Goal: Communication & Community: Answer question/provide support

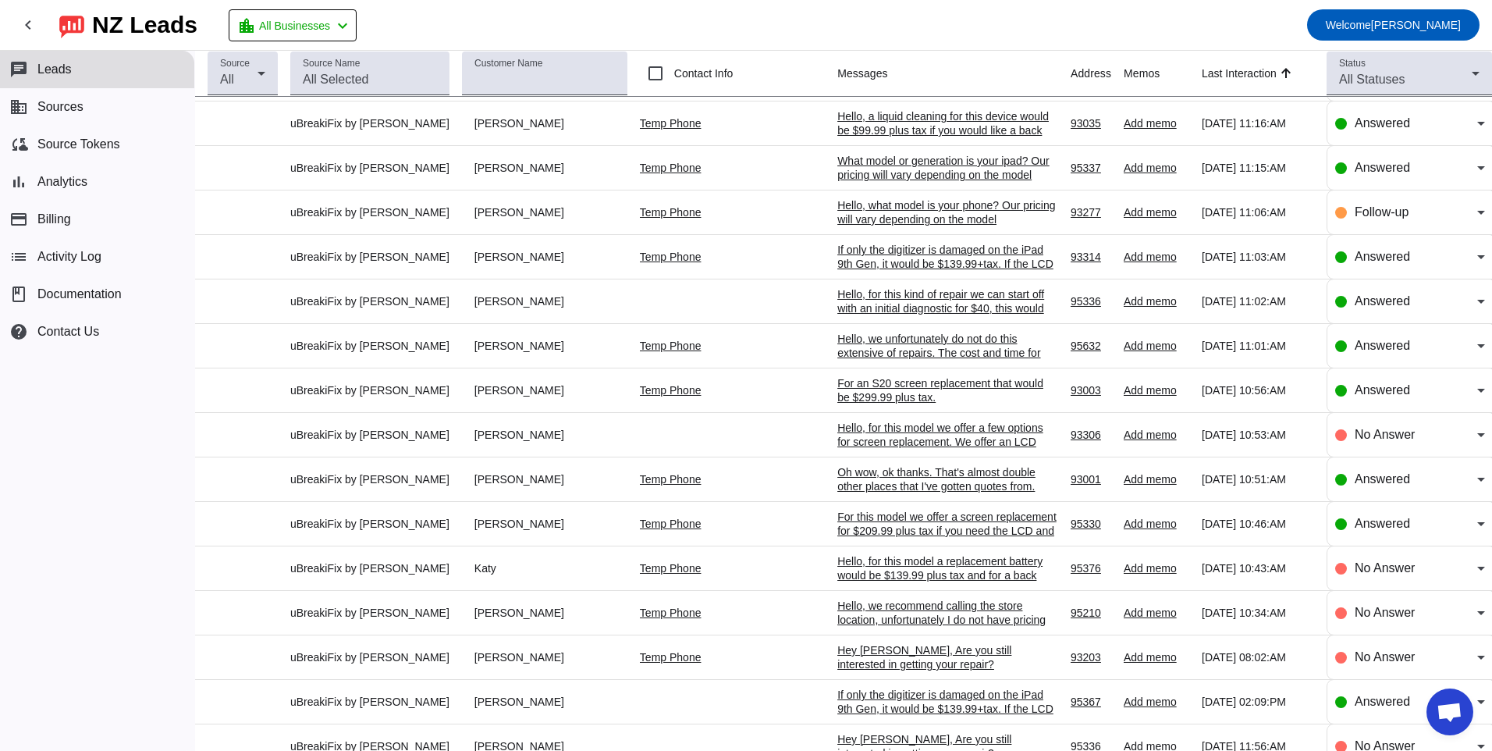
scroll to position [302, 0]
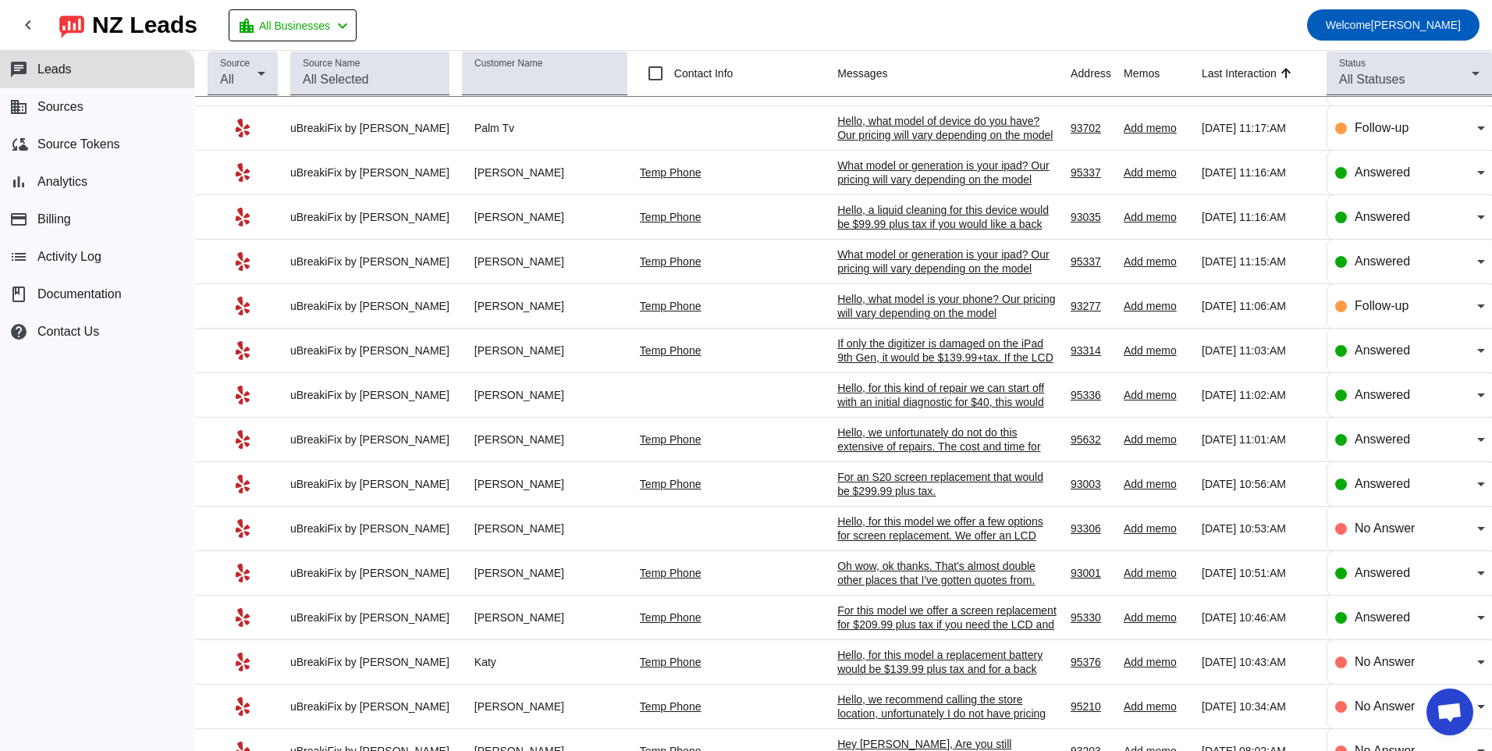
click at [837, 569] on div "Oh wow, ok thanks. That's almost double other places that I've gotten quotes fr…" at bounding box center [947, 573] width 221 height 28
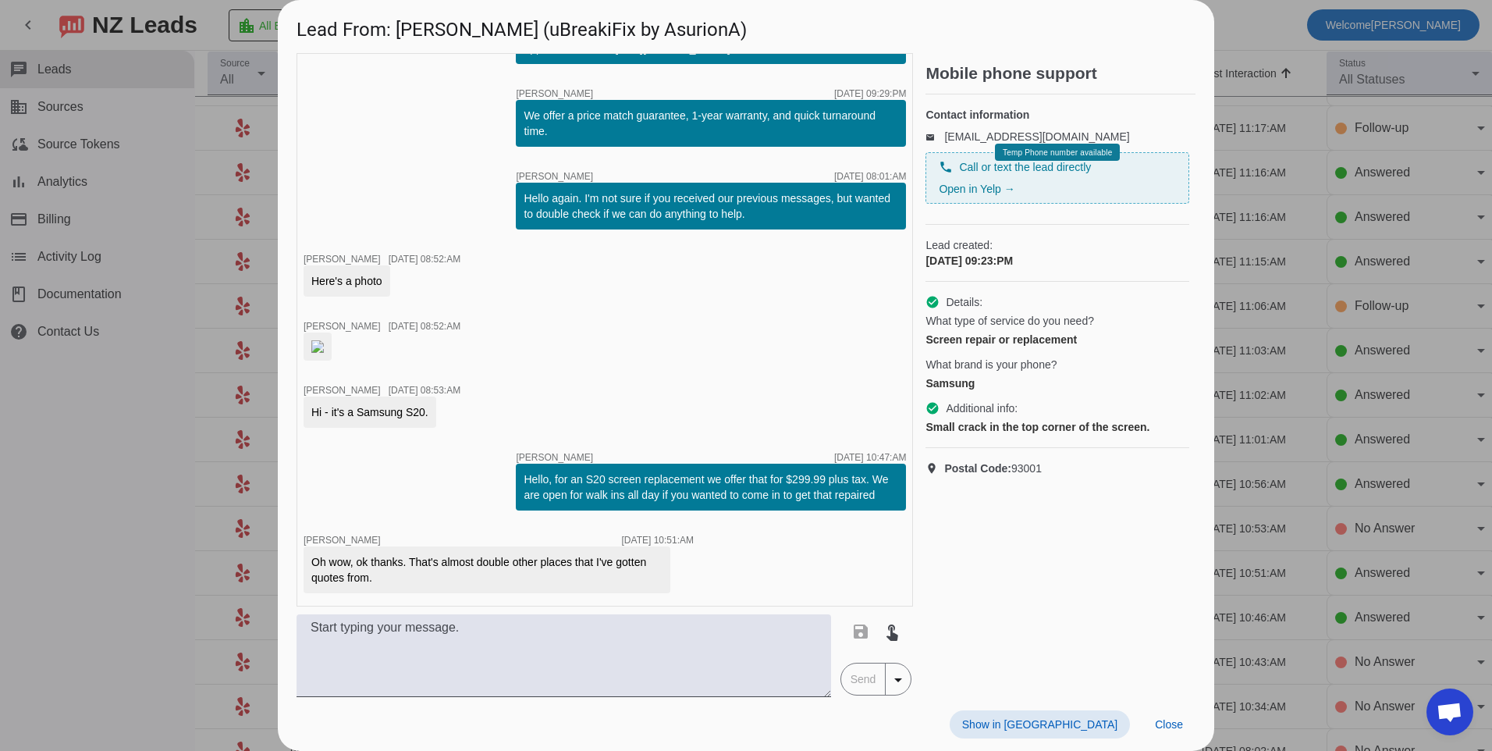
scroll to position [219, 0]
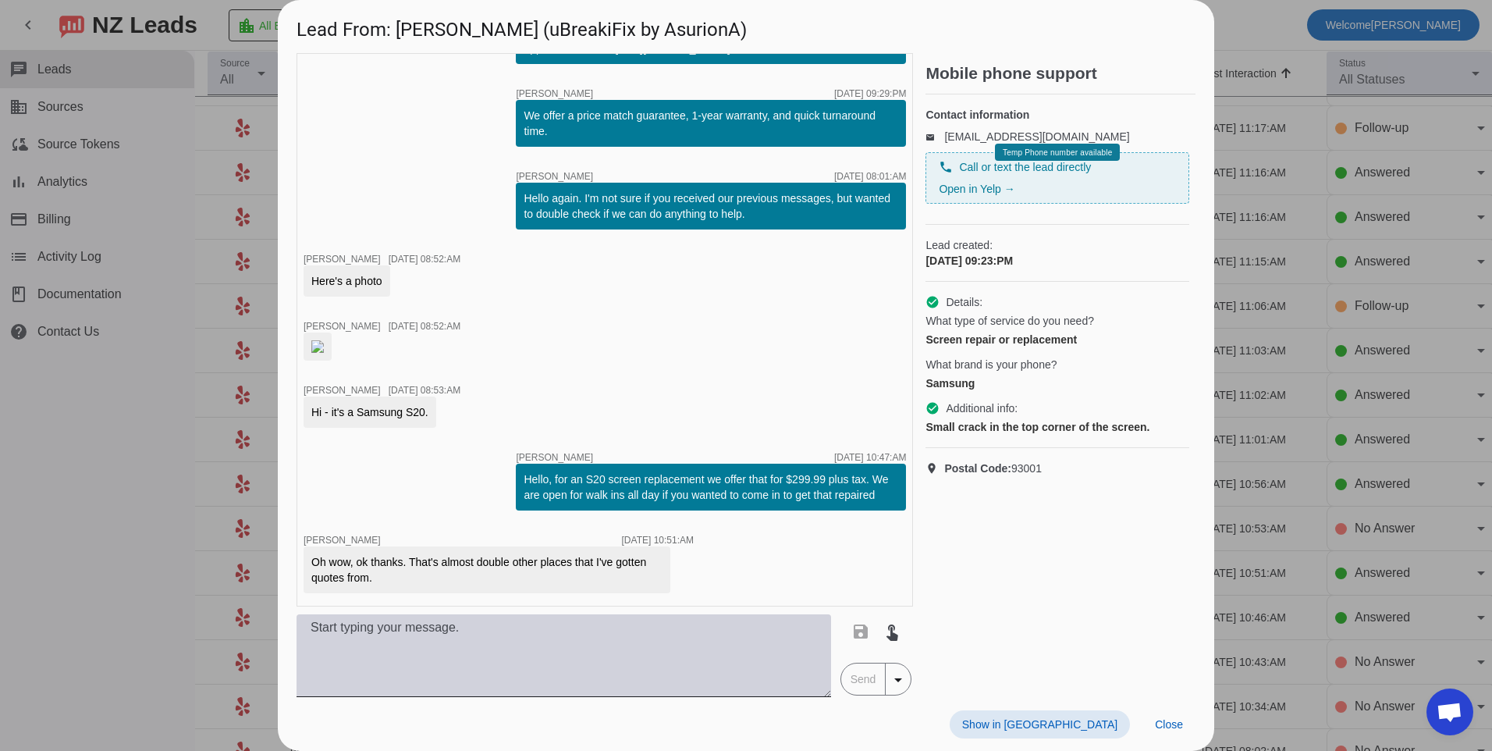
click at [737, 649] on textarea at bounding box center [564, 655] width 534 height 83
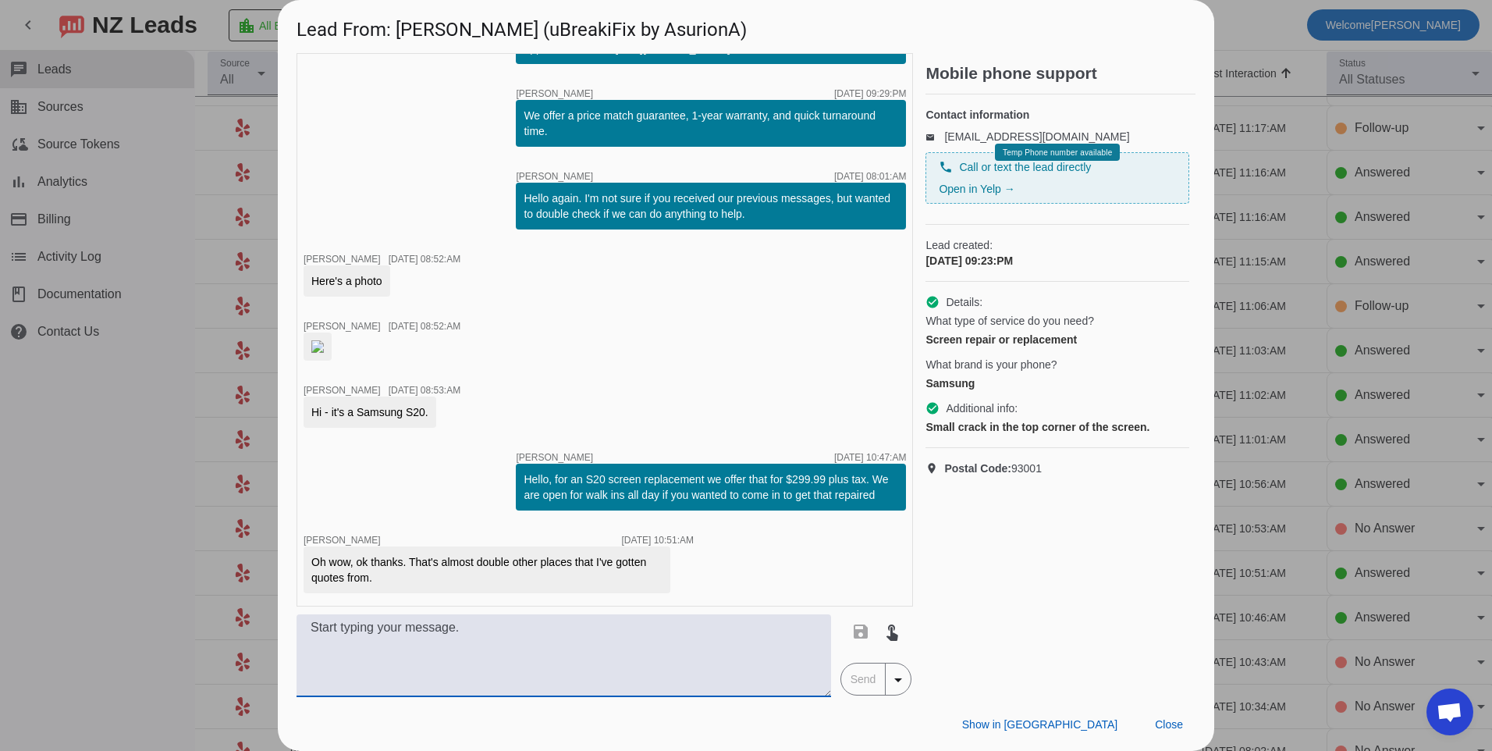
scroll to position [0, 0]
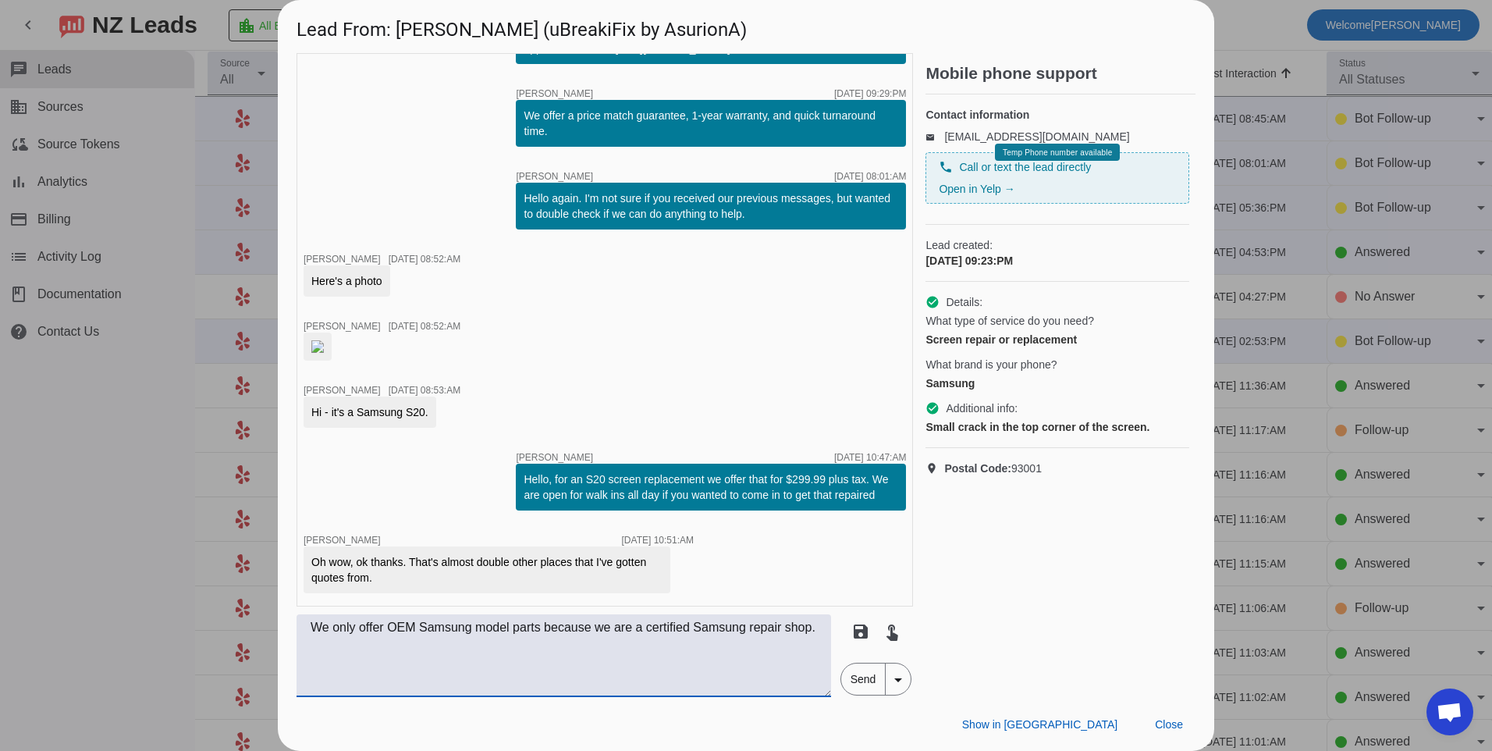
type textarea "We only offer OEM Samsung model parts because we are a certified Samsung repair…"
click at [846, 670] on span "Send" at bounding box center [863, 678] width 44 height 31
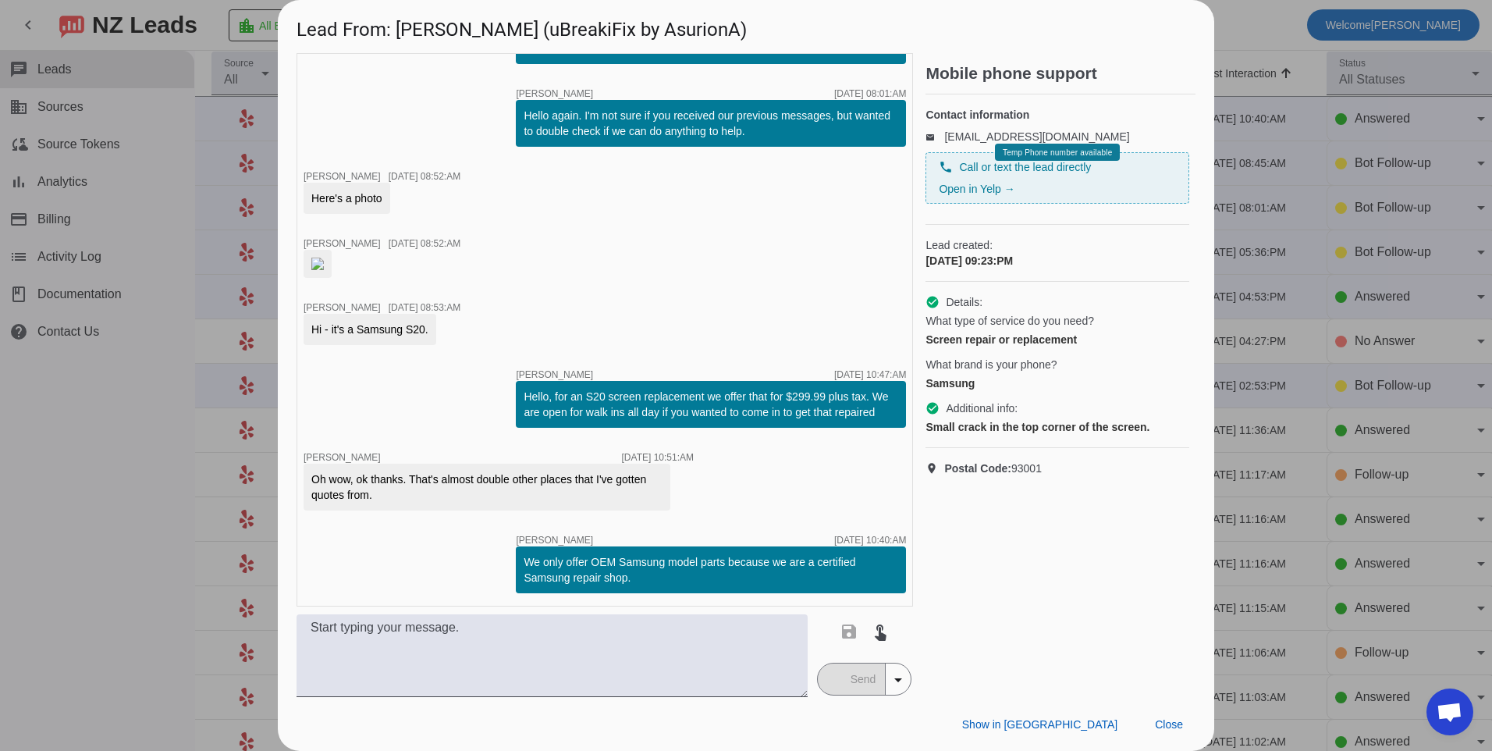
scroll to position [302, 0]
click at [1171, 728] on span "Close" at bounding box center [1169, 724] width 28 height 12
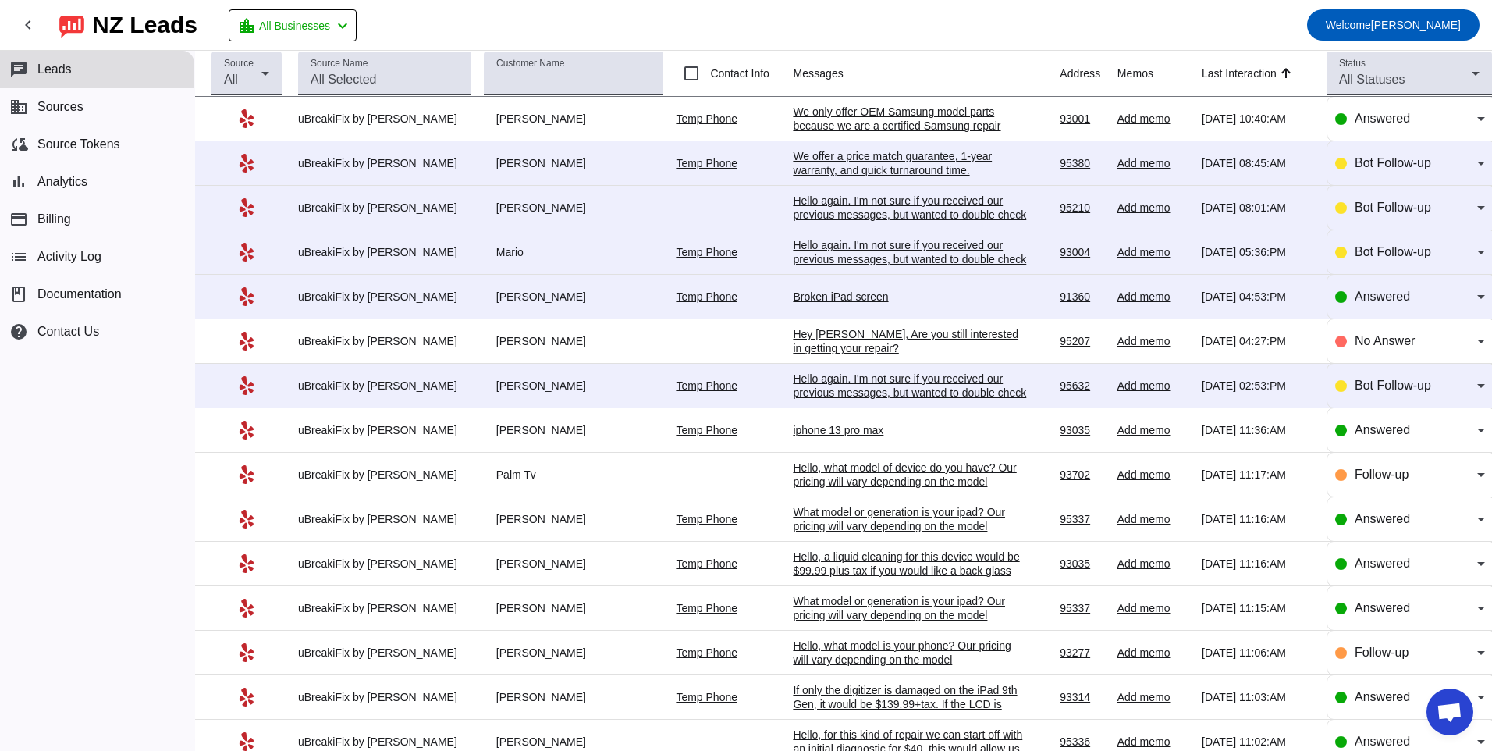
click at [833, 427] on div "iphone 13 pro max" at bounding box center [910, 430] width 234 height 14
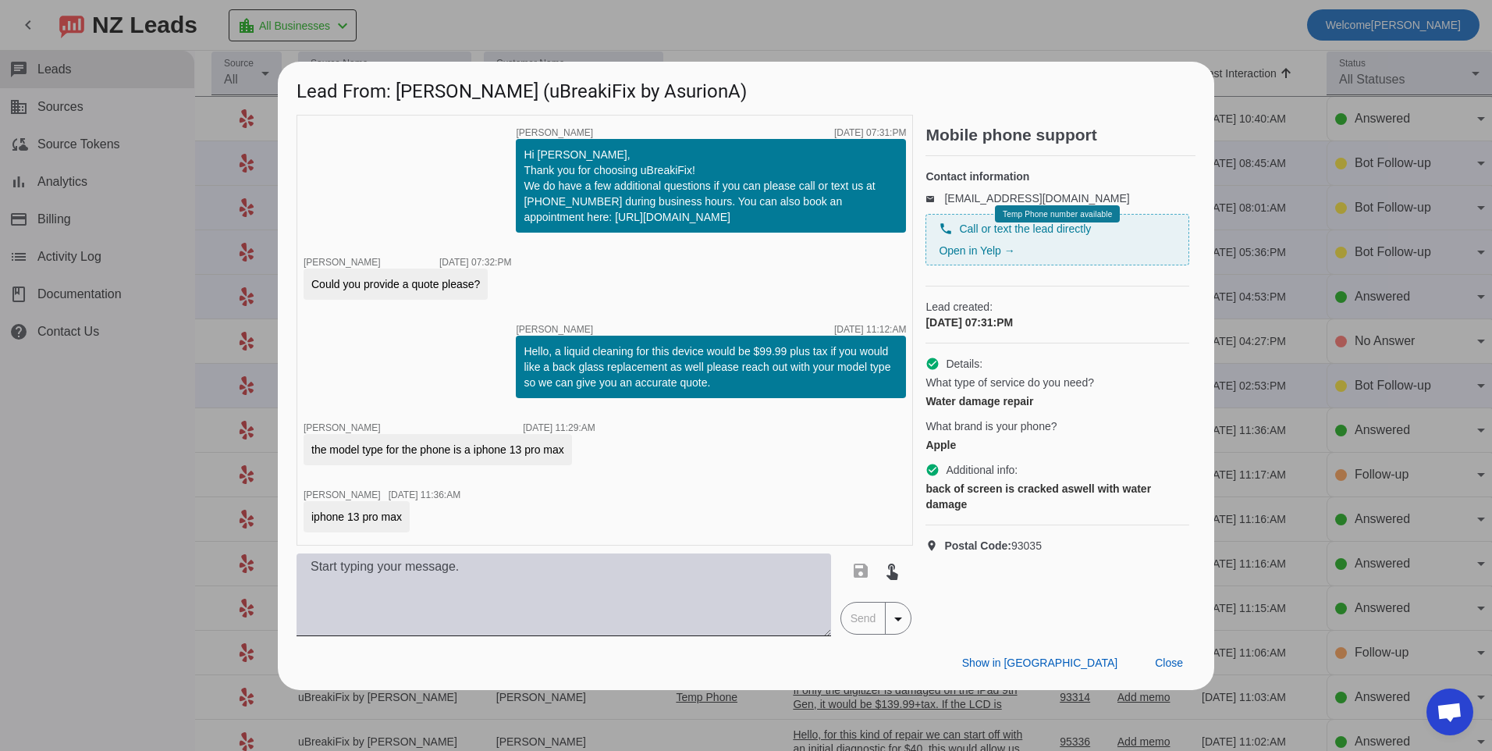
click at [497, 602] on textarea at bounding box center [564, 594] width 534 height 83
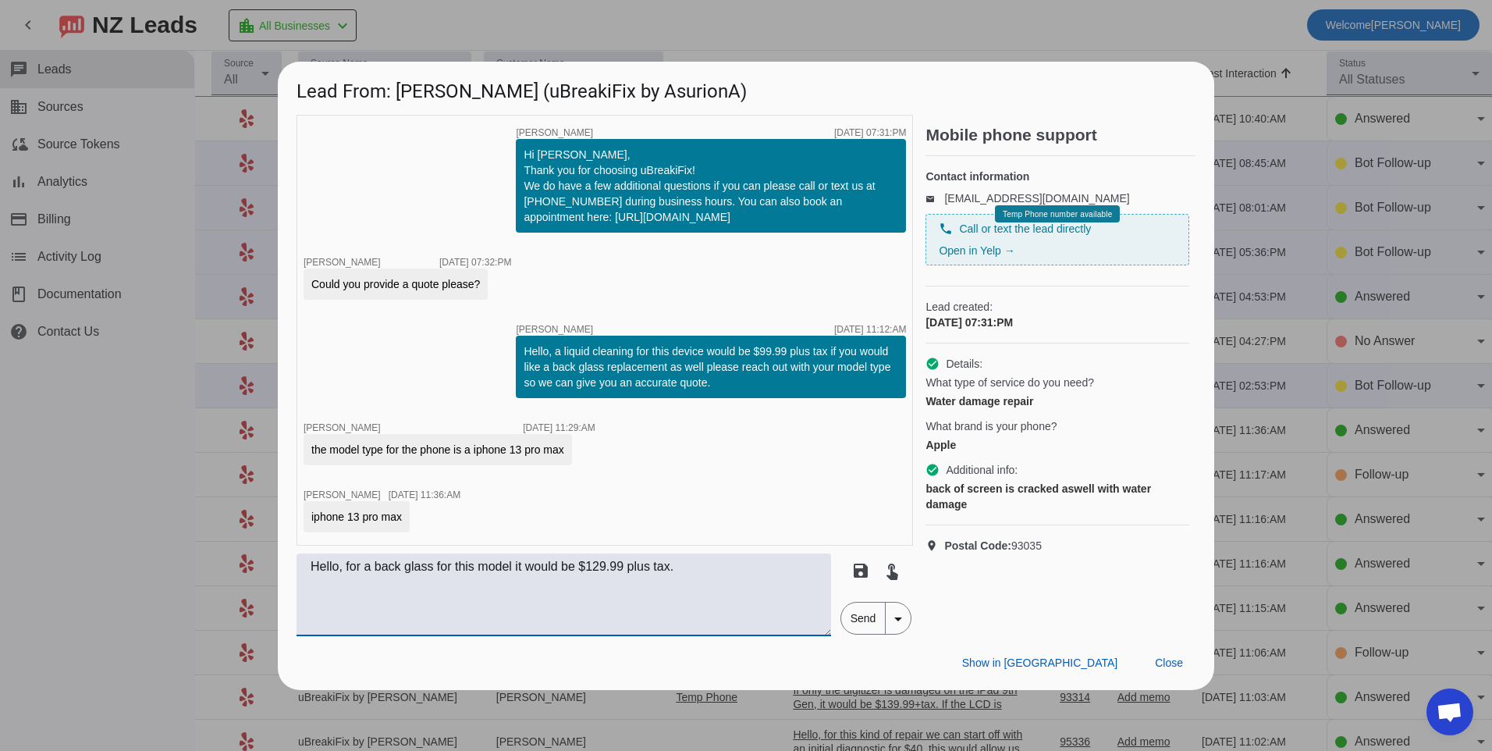
type textarea "Hello, for a back glass for this model it would be $129.99 plus tax."
click at [858, 623] on span "Send" at bounding box center [863, 617] width 44 height 31
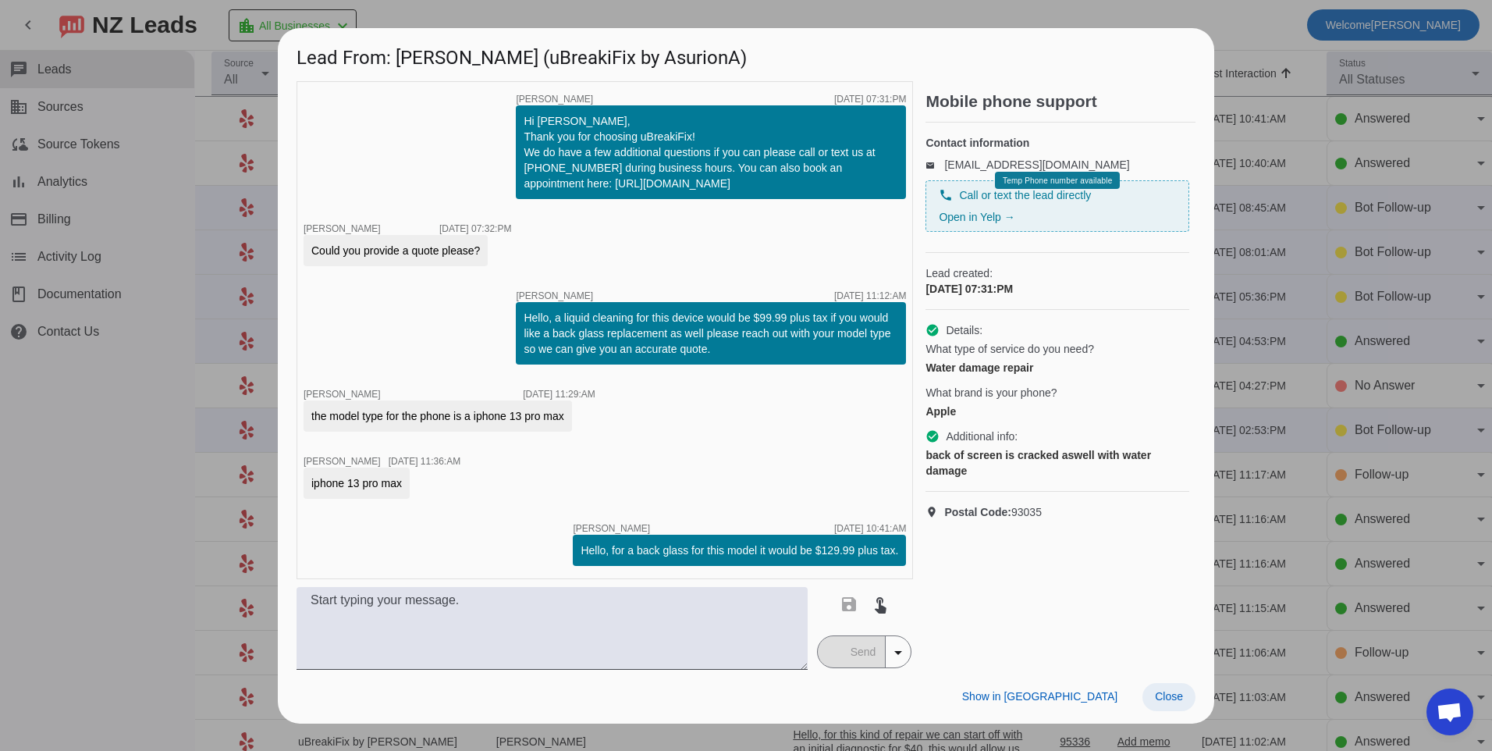
click at [1167, 694] on span "Close" at bounding box center [1169, 696] width 28 height 12
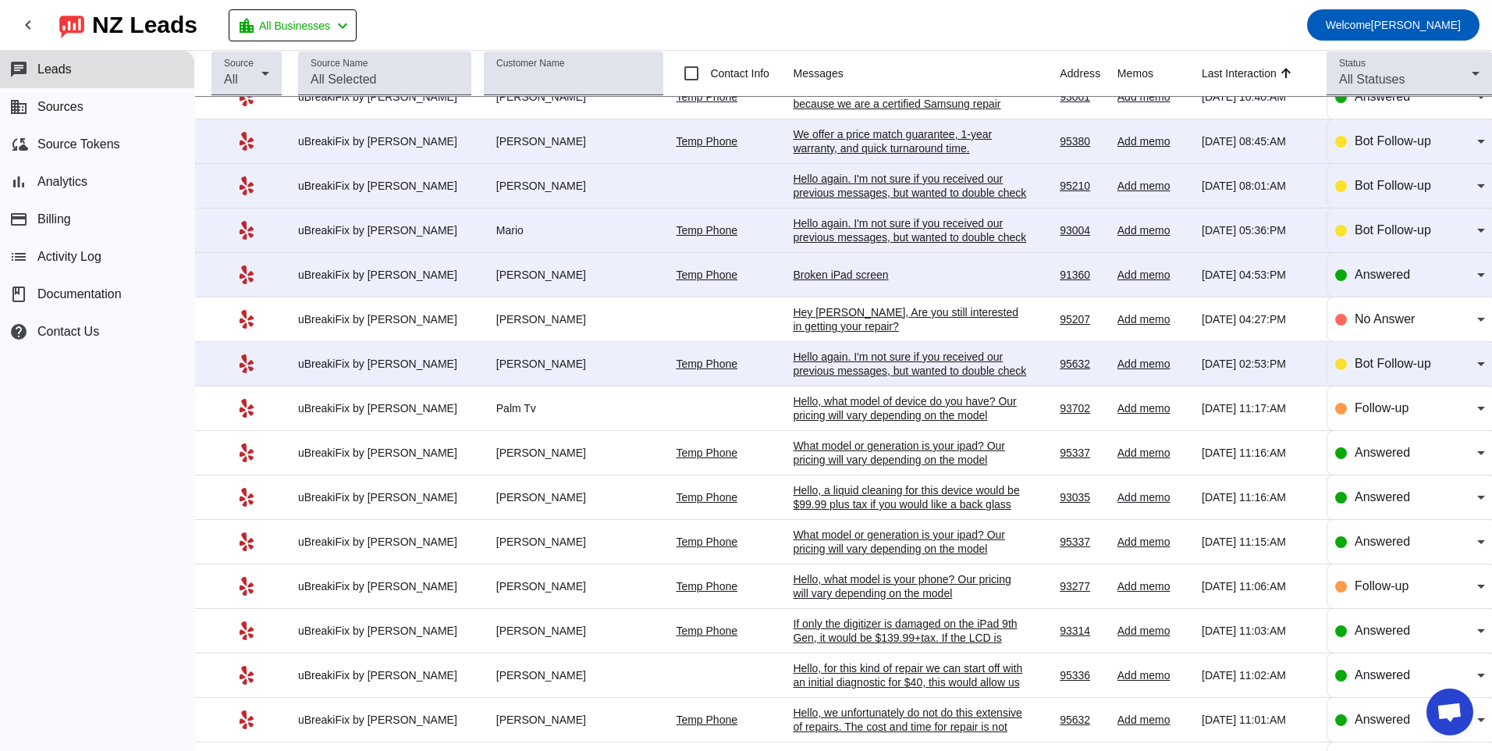
scroll to position [0, 0]
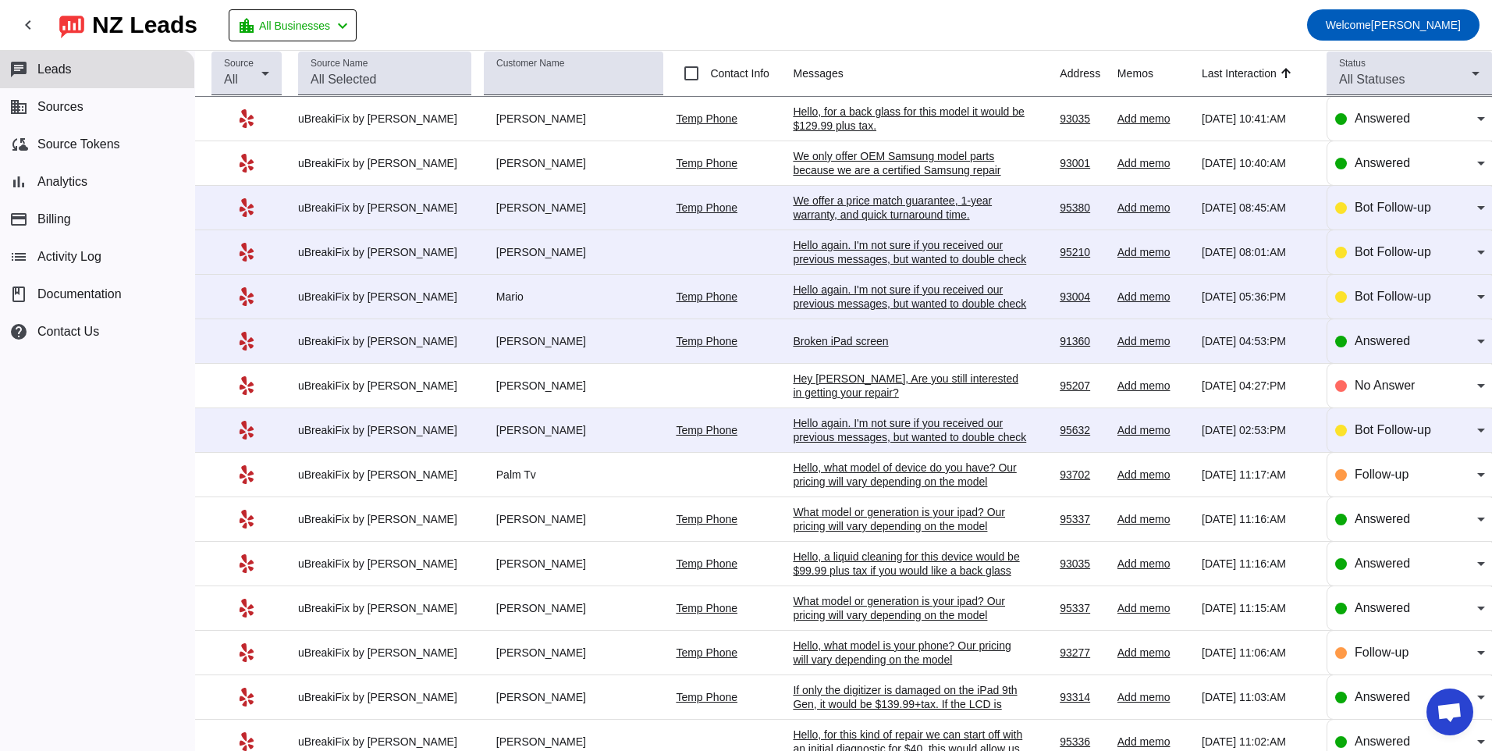
click at [927, 430] on div "Hello again. I'm not sure if you received our previous messages, but wanted to …" at bounding box center [910, 437] width 234 height 42
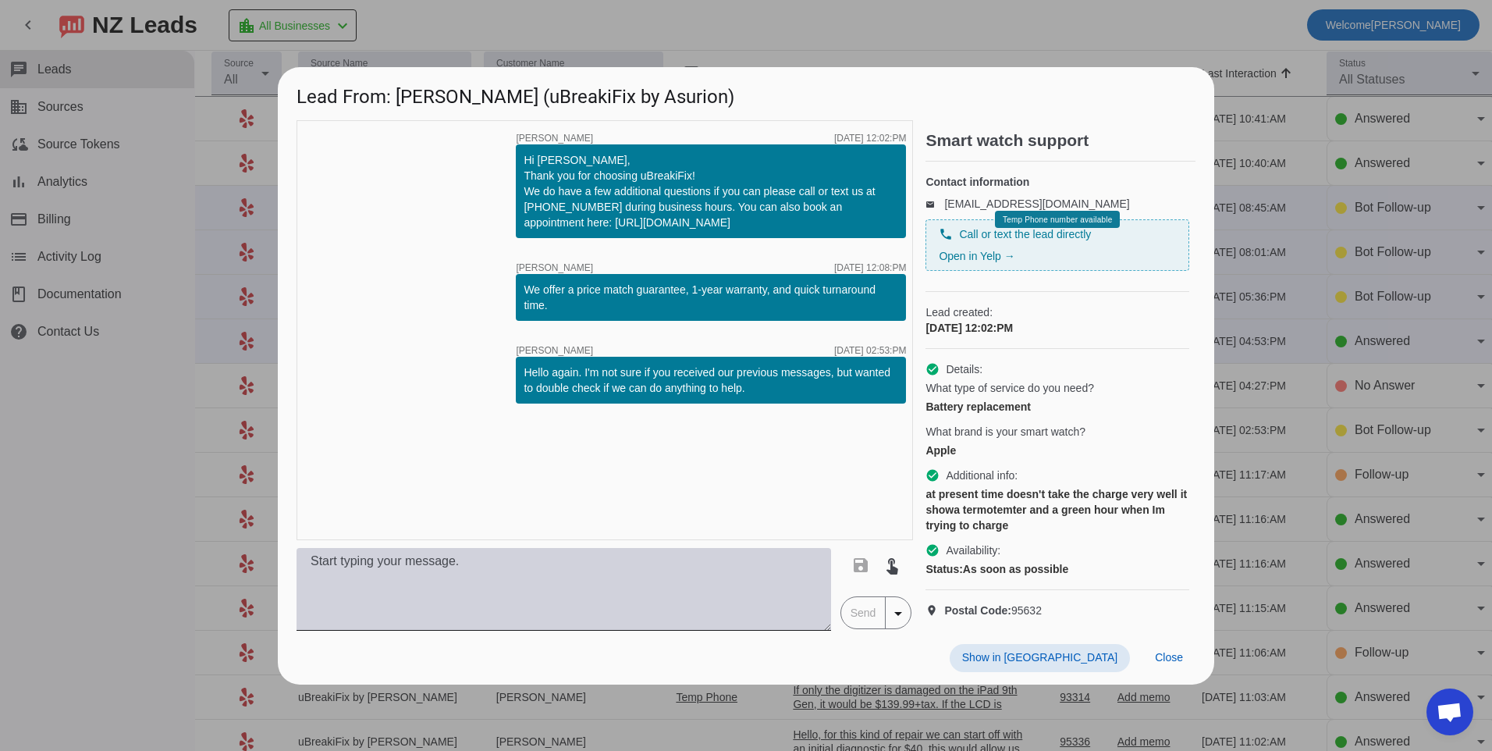
click at [724, 577] on textarea at bounding box center [564, 589] width 534 height 83
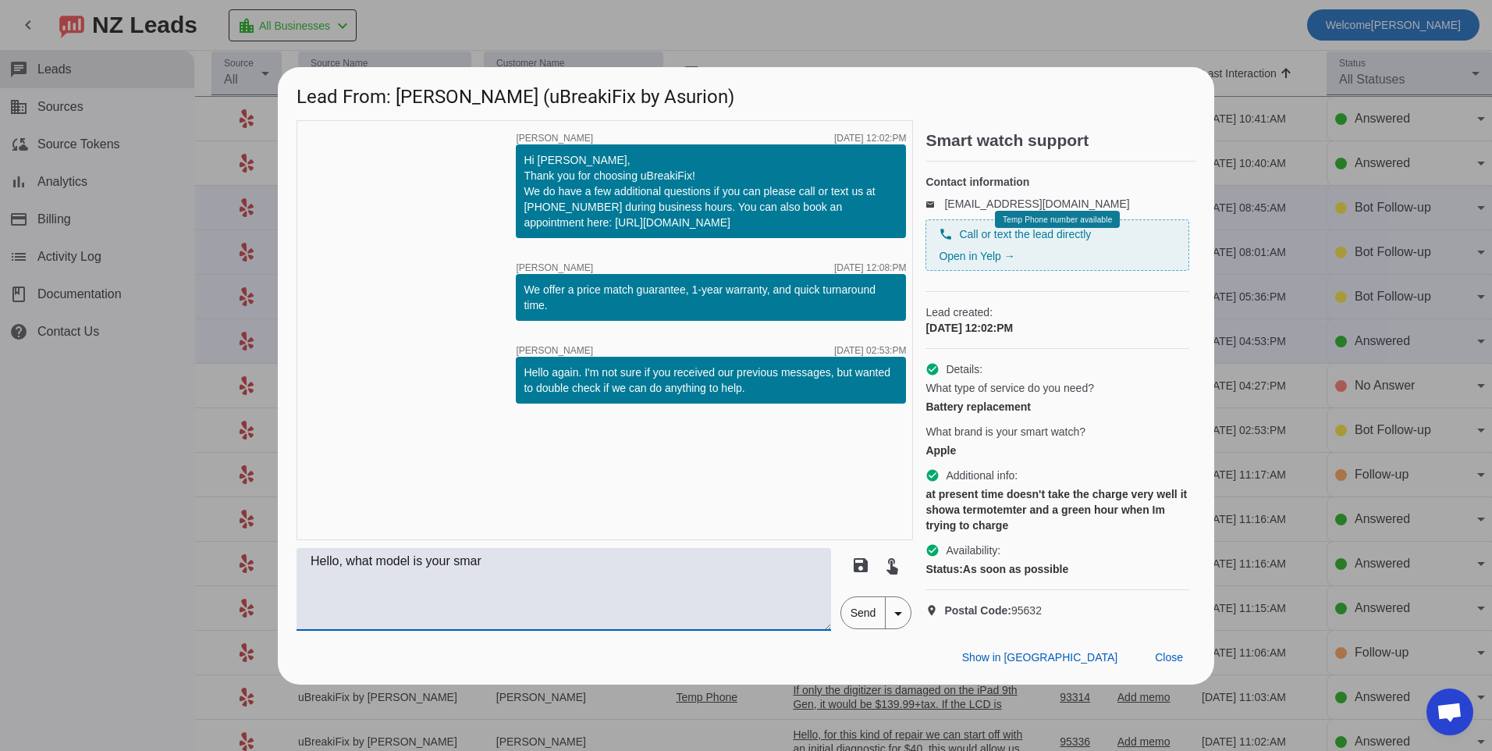
drag, startPoint x: 588, startPoint y: 580, endPoint x: 252, endPoint y: 593, distance: 336.6
click at [252, 593] on div "Lead From: [PERSON_NAME] (uBreakiFix by Asurion) timer close [PERSON_NAME] [DAT…" at bounding box center [746, 375] width 1492 height 751
type textarea "Hello, for apple watches we offer a battery replacement for $99.99 plus tax."
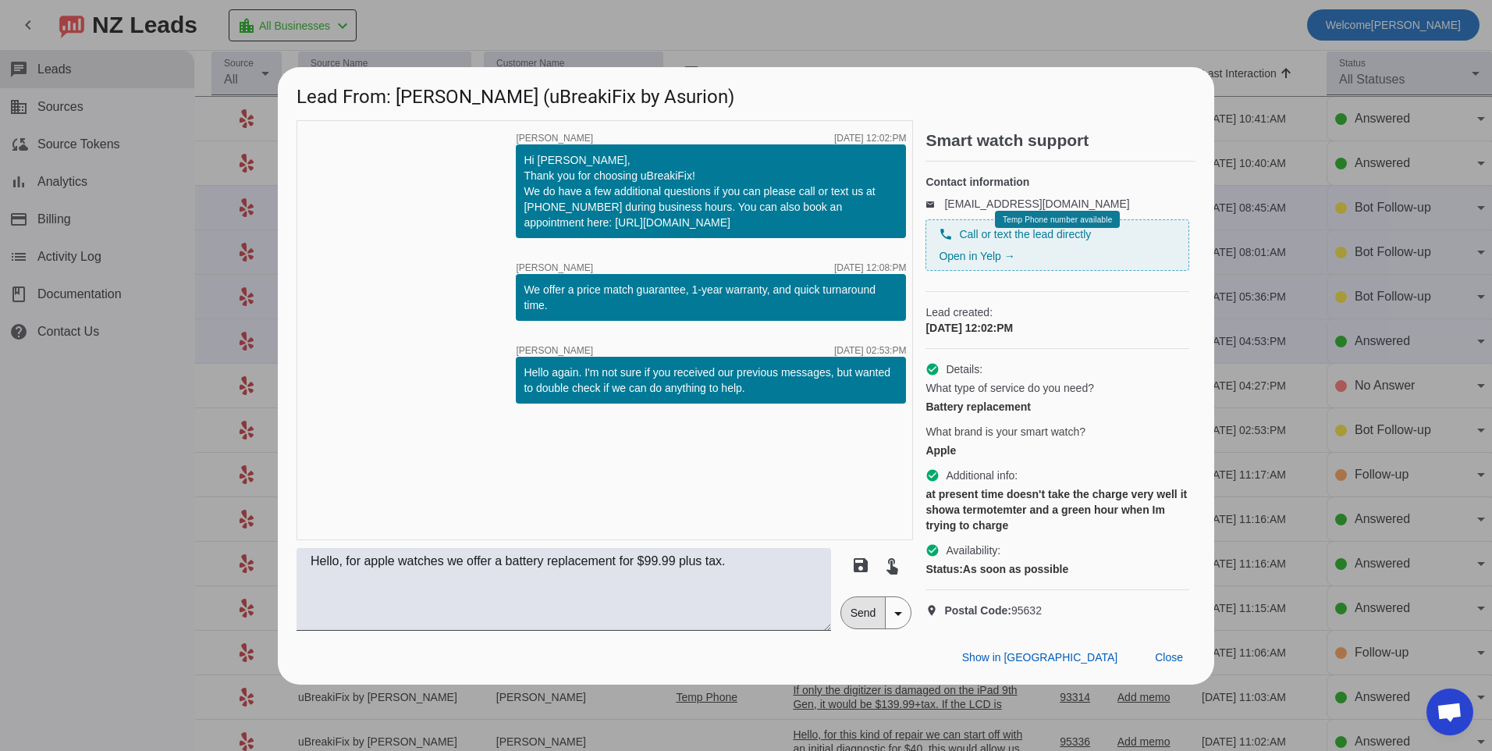
click at [850, 628] on span "Send" at bounding box center [863, 612] width 44 height 31
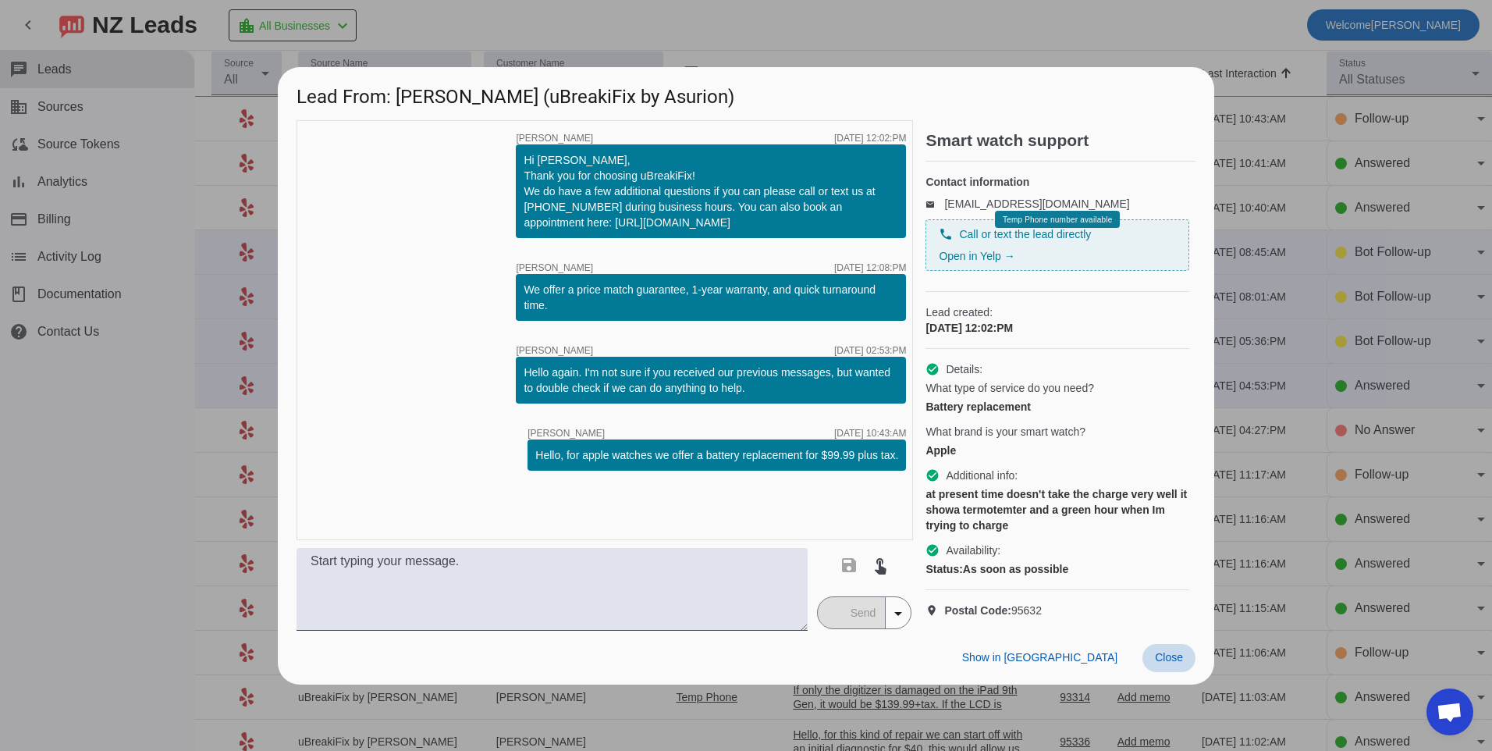
click at [1179, 663] on span "Close" at bounding box center [1169, 657] width 28 height 12
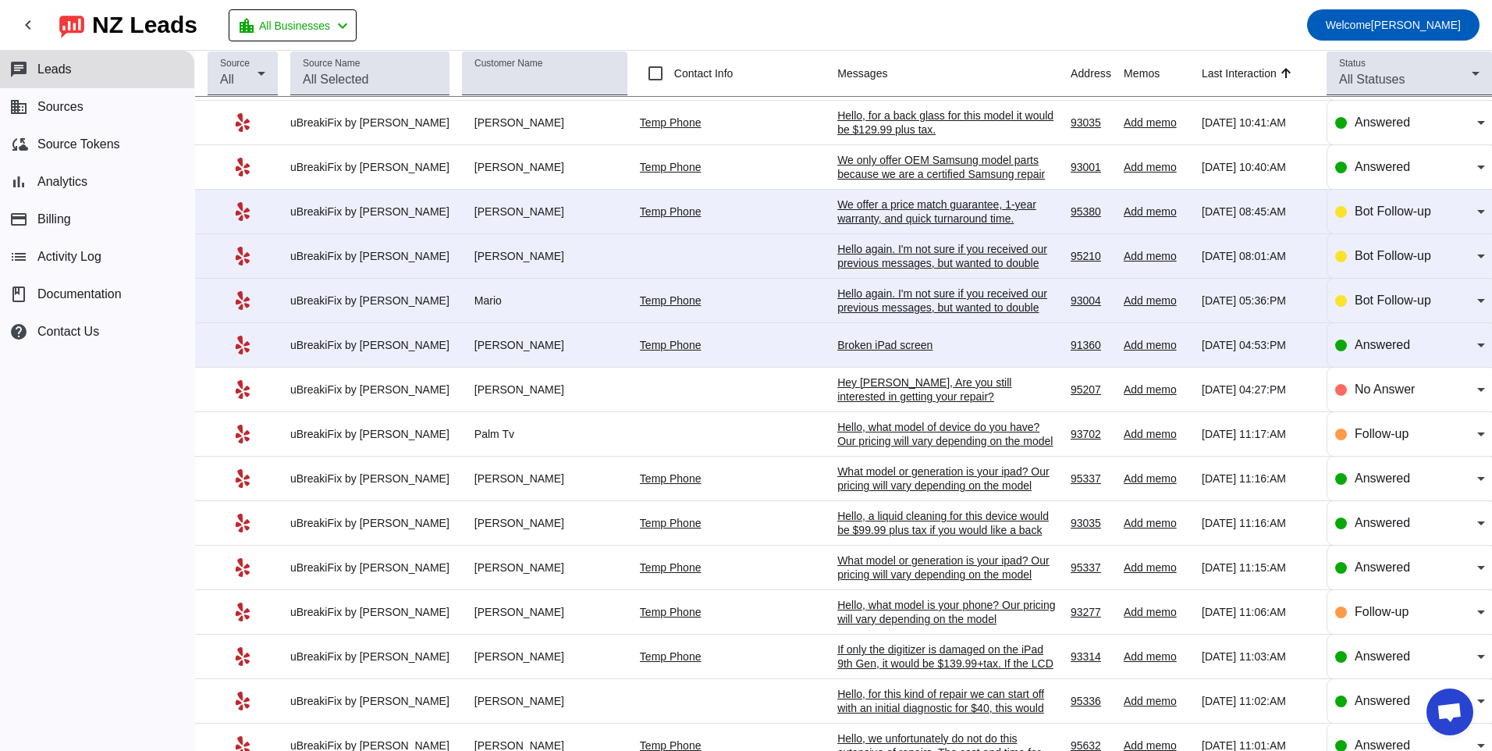
scroll to position [78, 0]
